Goal: Information Seeking & Learning: Learn about a topic

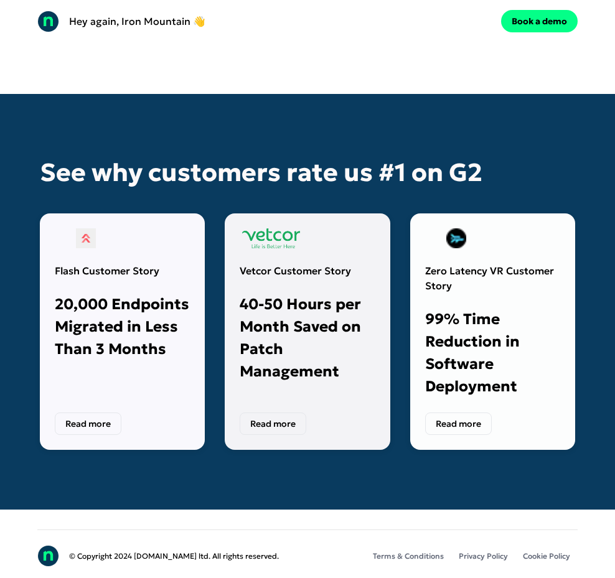
scroll to position [3366, 0]
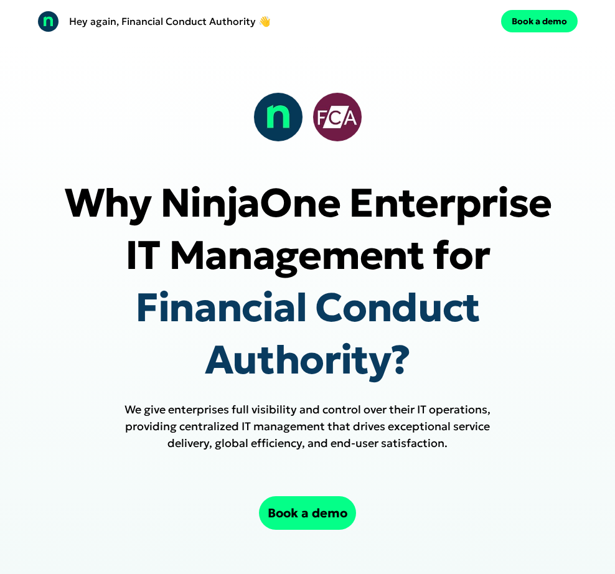
click at [133, 266] on p "Why NinjaOne Enterprise IT Management for Financial Conduct Authority?" at bounding box center [307, 281] width 491 height 209
